Goal: Understand process/instructions

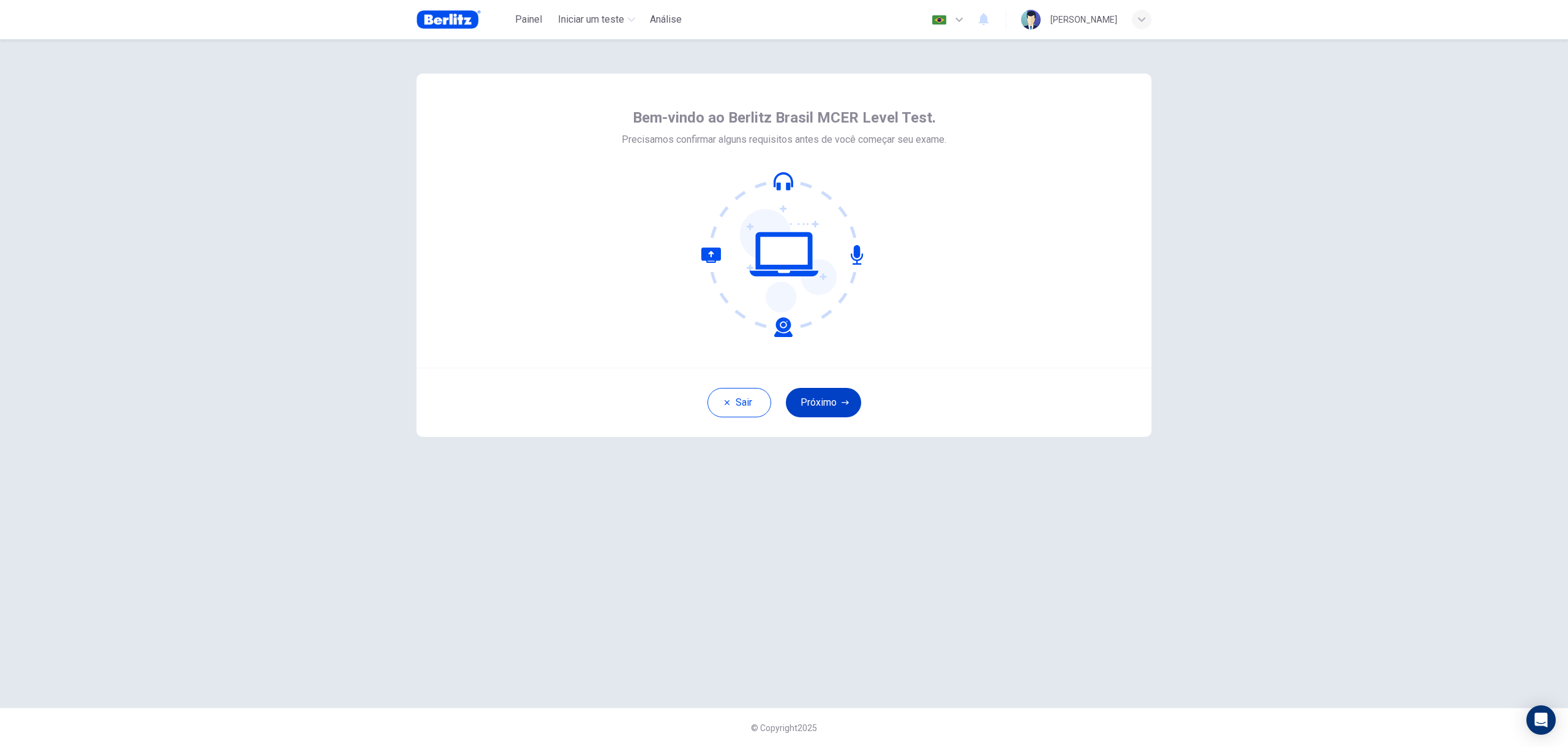
click at [821, 395] on button "Próximo" at bounding box center [823, 402] width 75 height 30
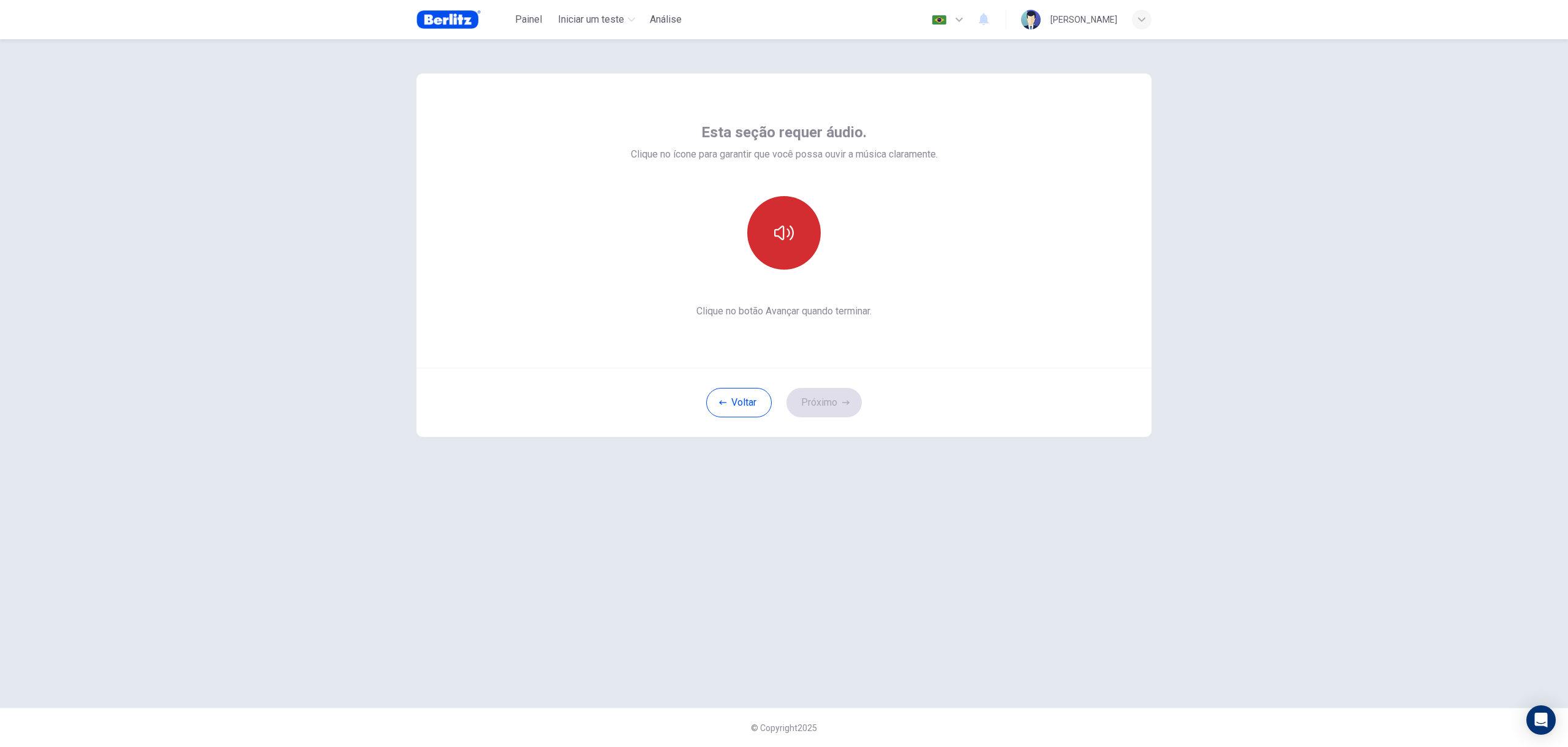
click at [783, 216] on button "button" at bounding box center [784, 233] width 73 height 73
click at [824, 408] on button "Próximo" at bounding box center [824, 402] width 75 height 30
click at [781, 260] on div "Gravar" at bounding box center [784, 233] width 73 height 73
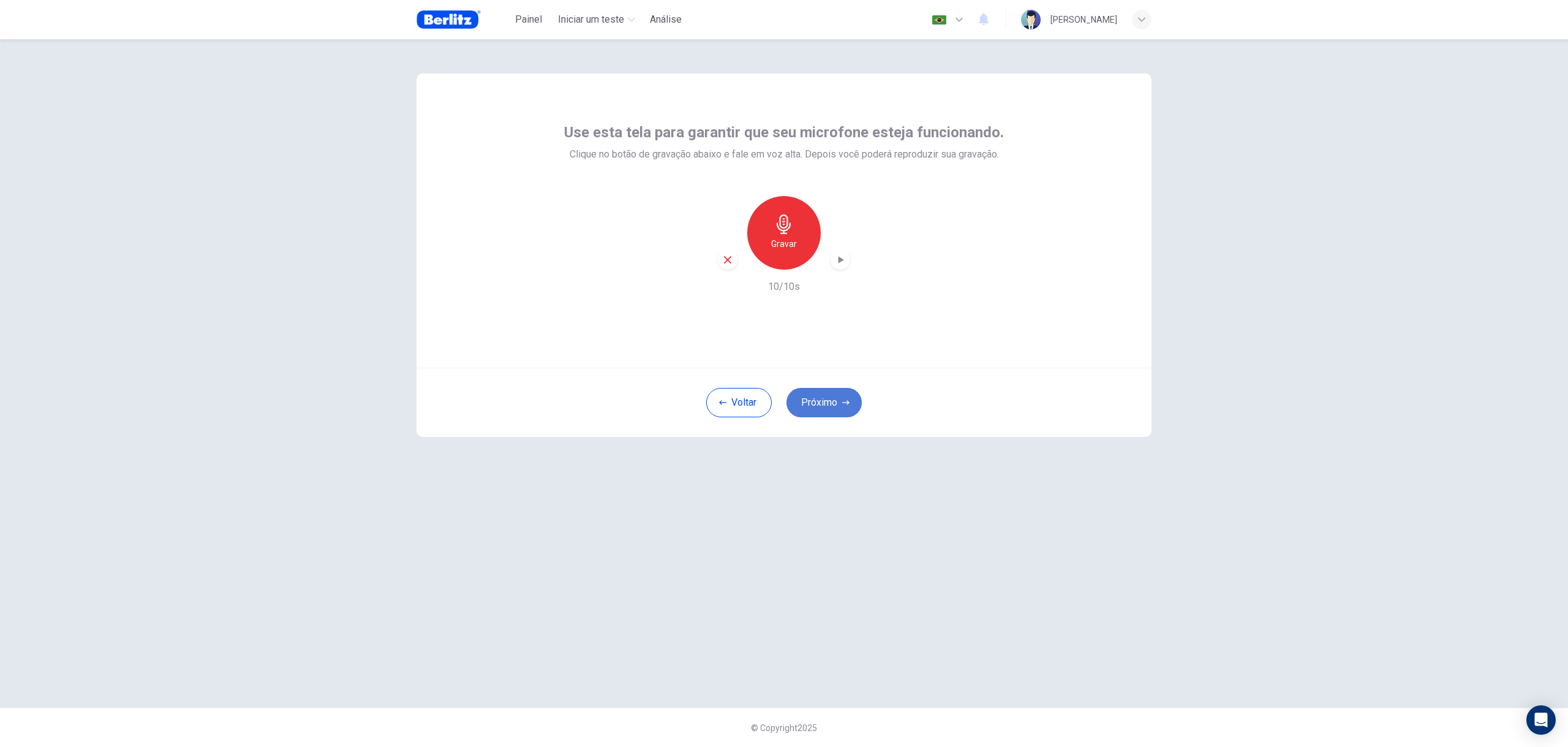
click at [829, 393] on button "Próximo" at bounding box center [824, 402] width 75 height 30
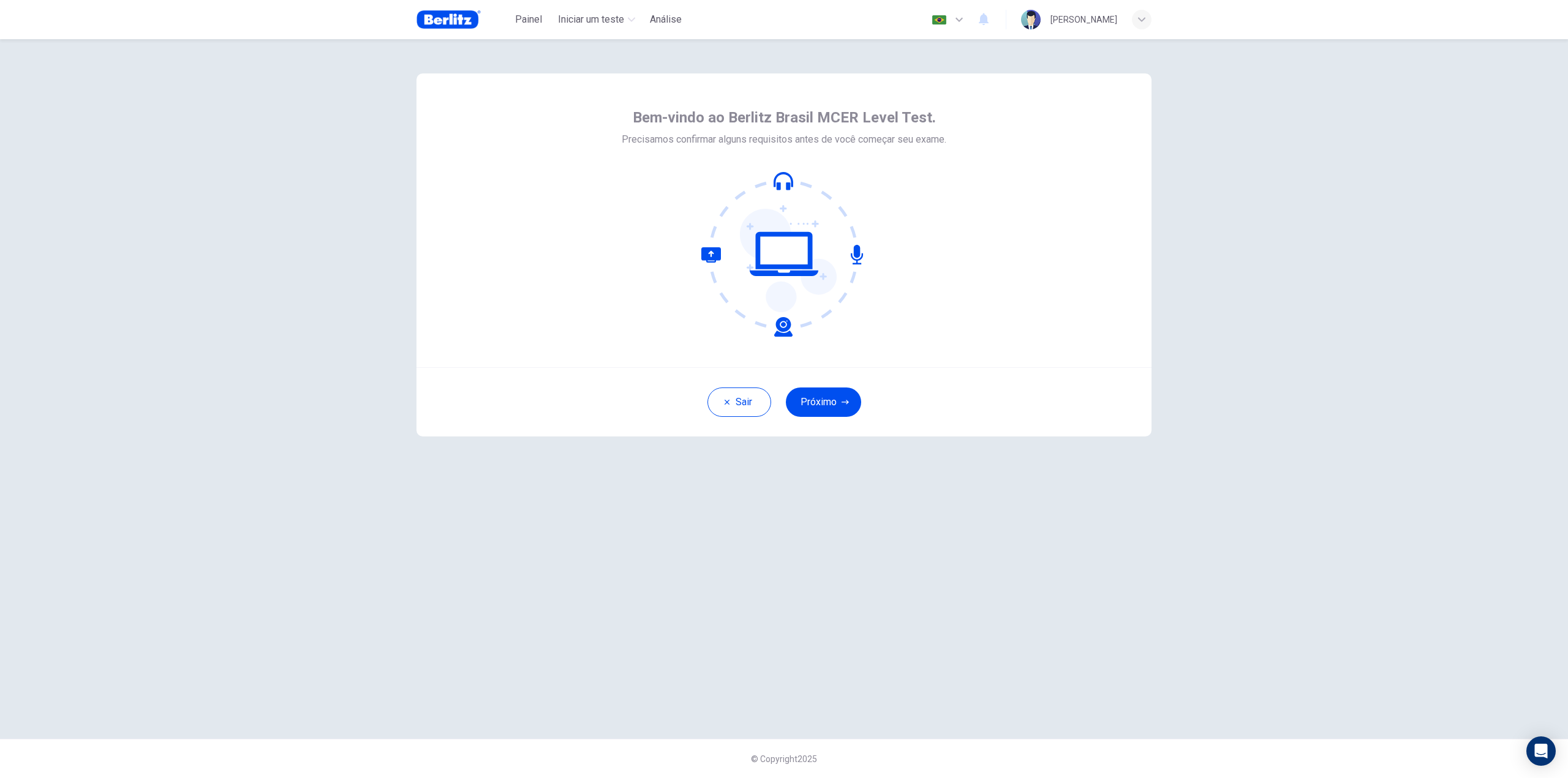
click at [812, 404] on button "Próximo" at bounding box center [823, 402] width 75 height 30
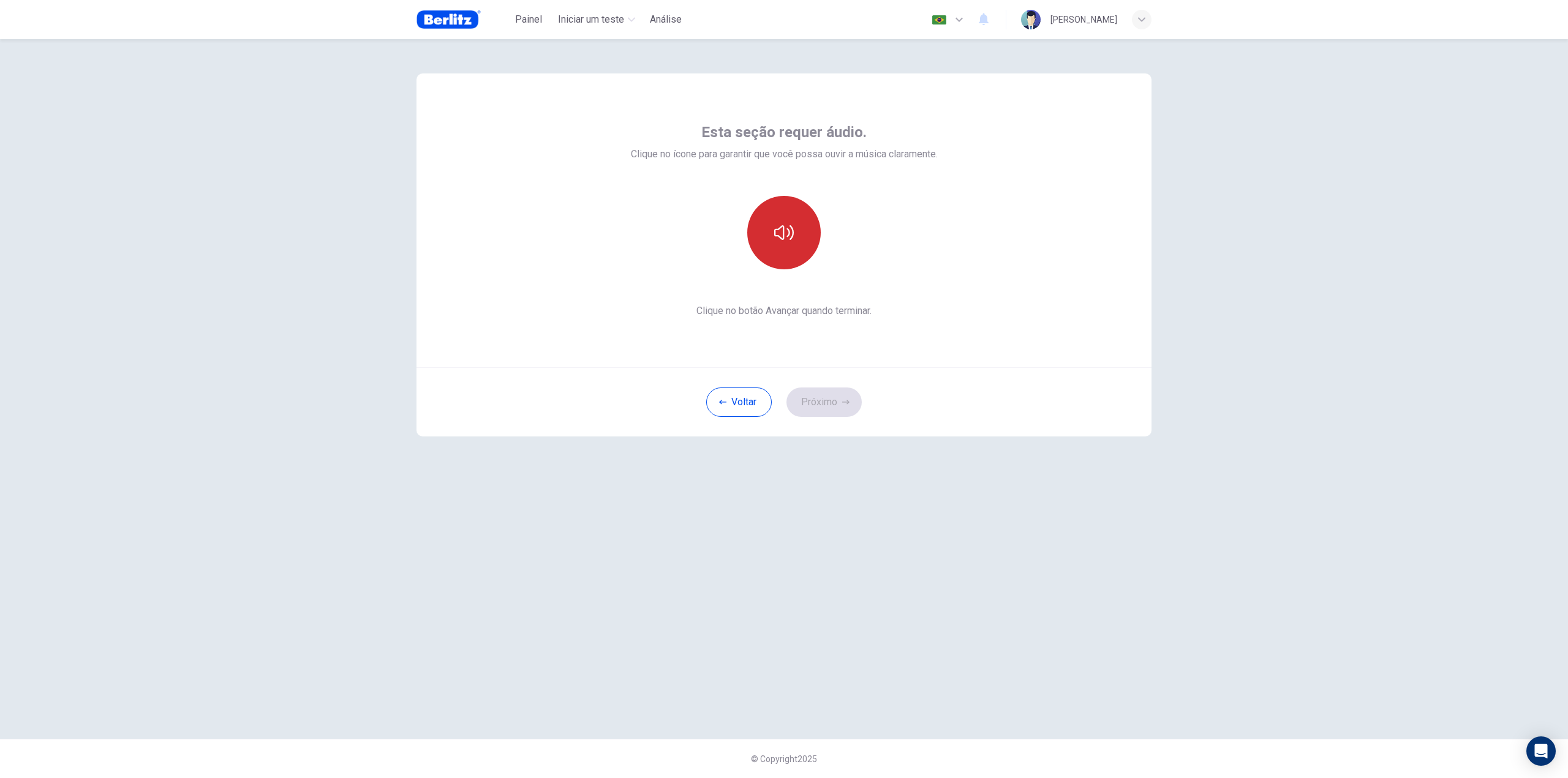
click at [781, 237] on icon "button" at bounding box center [784, 232] width 20 height 20
drag, startPoint x: 801, startPoint y: 419, endPoint x: 806, endPoint y: 414, distance: 7.1
click at [801, 419] on div "Voltar Próximo" at bounding box center [784, 402] width 735 height 69
click at [808, 408] on button "Próximo" at bounding box center [824, 402] width 75 height 30
click at [775, 216] on icon "button" at bounding box center [784, 224] width 20 height 20
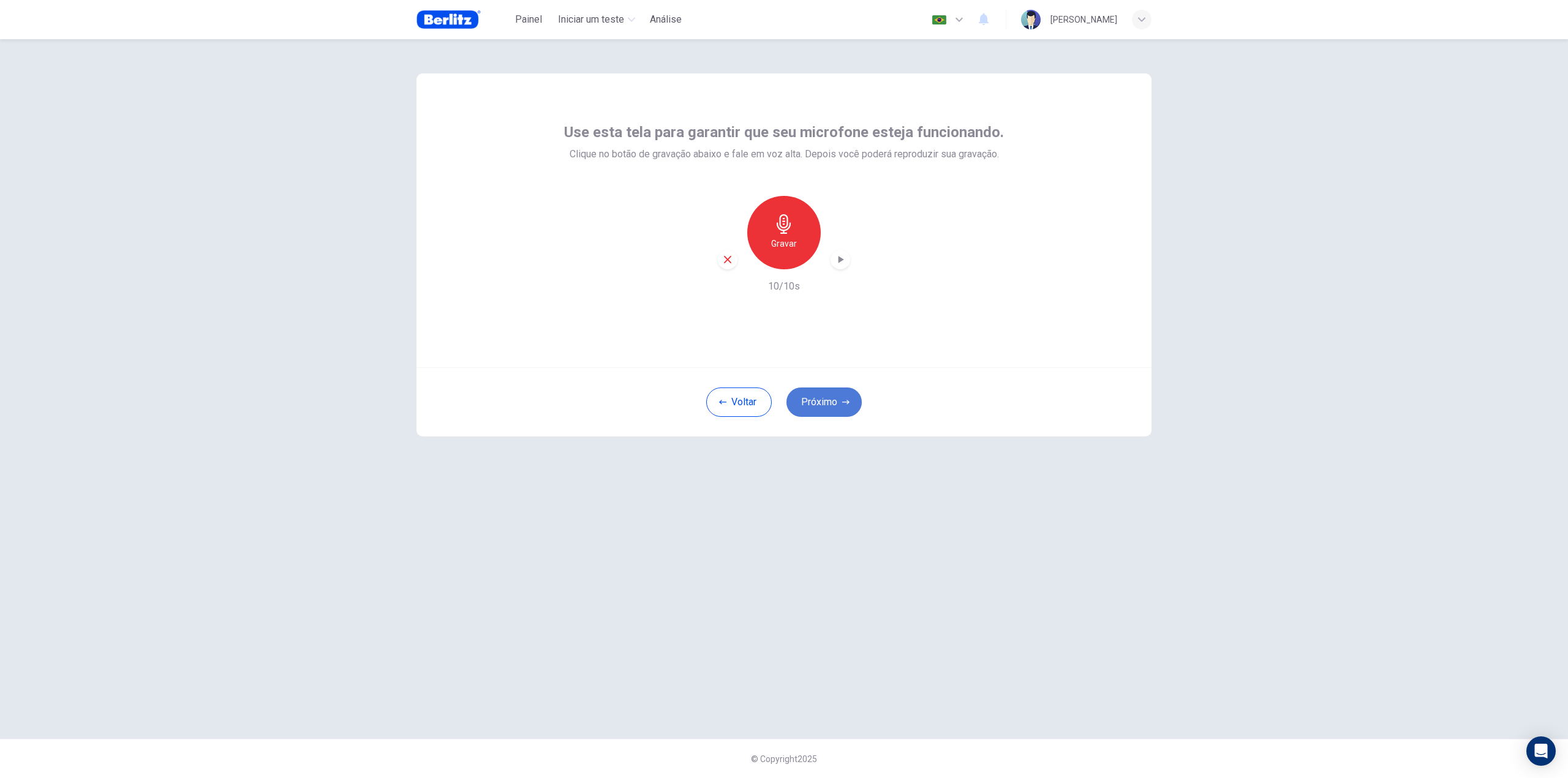
click at [811, 406] on button "Próximo" at bounding box center [824, 402] width 75 height 30
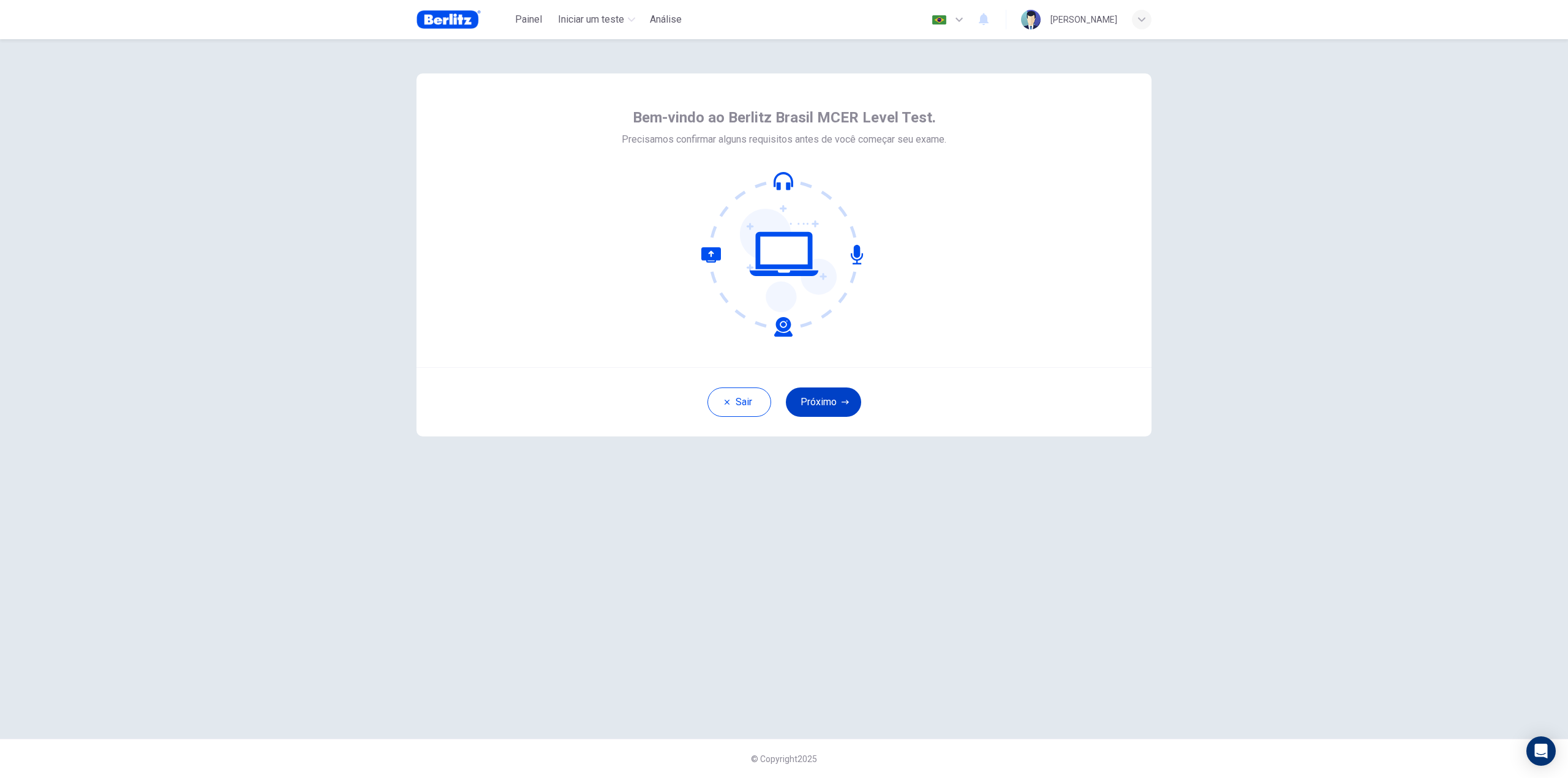
click at [828, 401] on button "Próximo" at bounding box center [823, 402] width 75 height 30
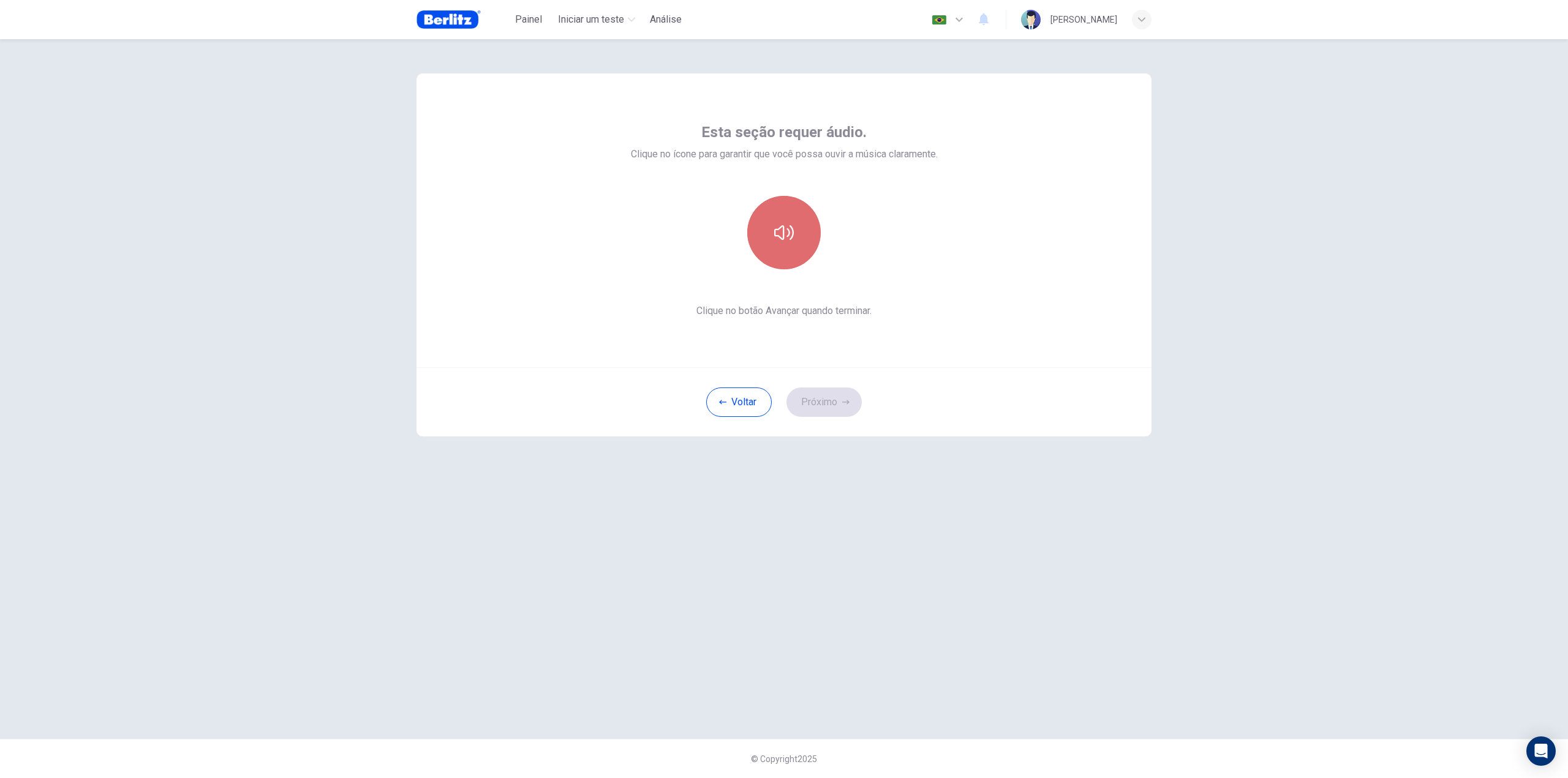
click at [762, 248] on button "button" at bounding box center [784, 233] width 73 height 73
click at [766, 259] on button "button" at bounding box center [784, 233] width 73 height 73
